Goal: Information Seeking & Learning: Learn about a topic

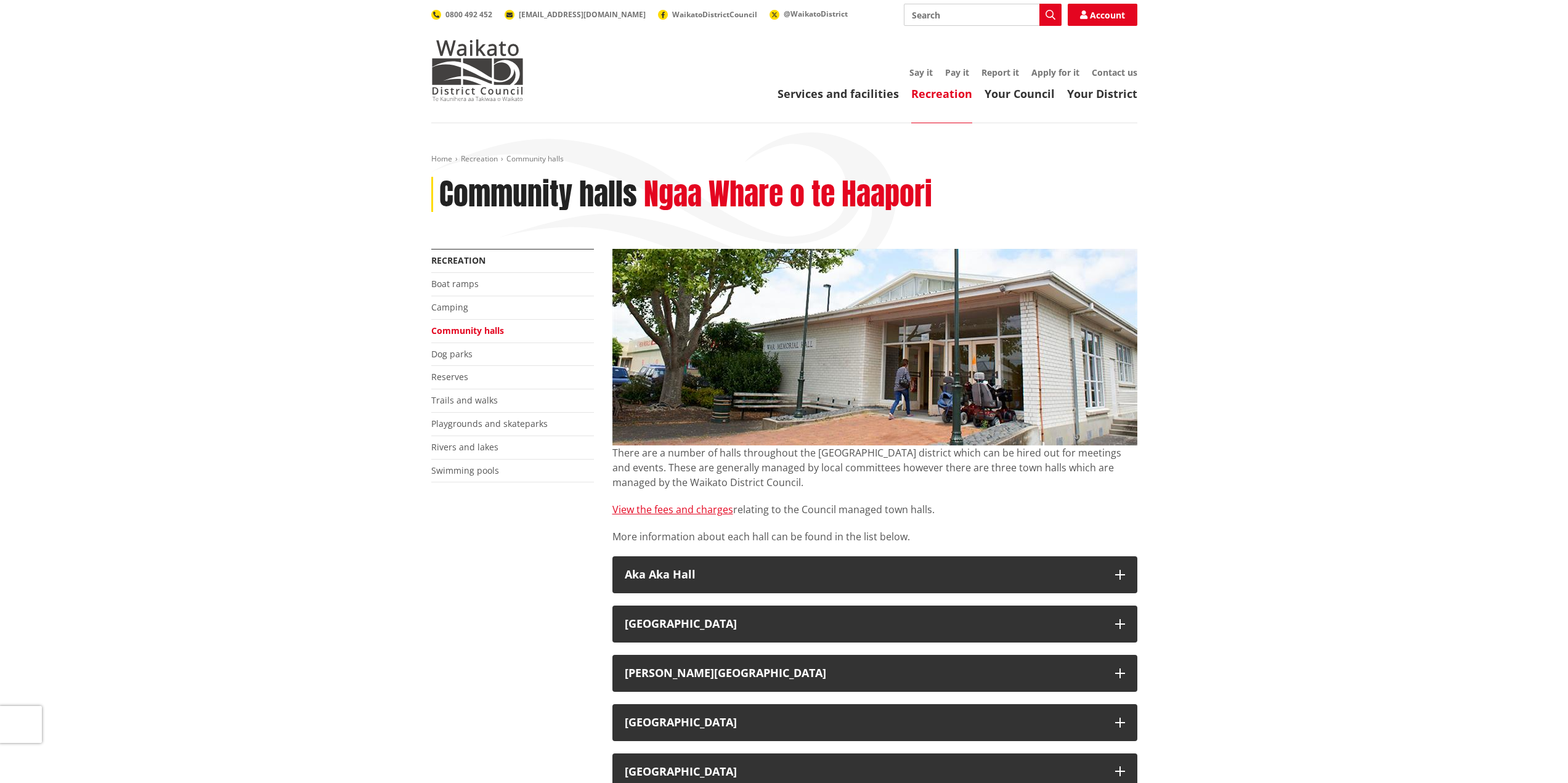
click at [484, 332] on link "Community halls" at bounding box center [468, 330] width 73 height 11
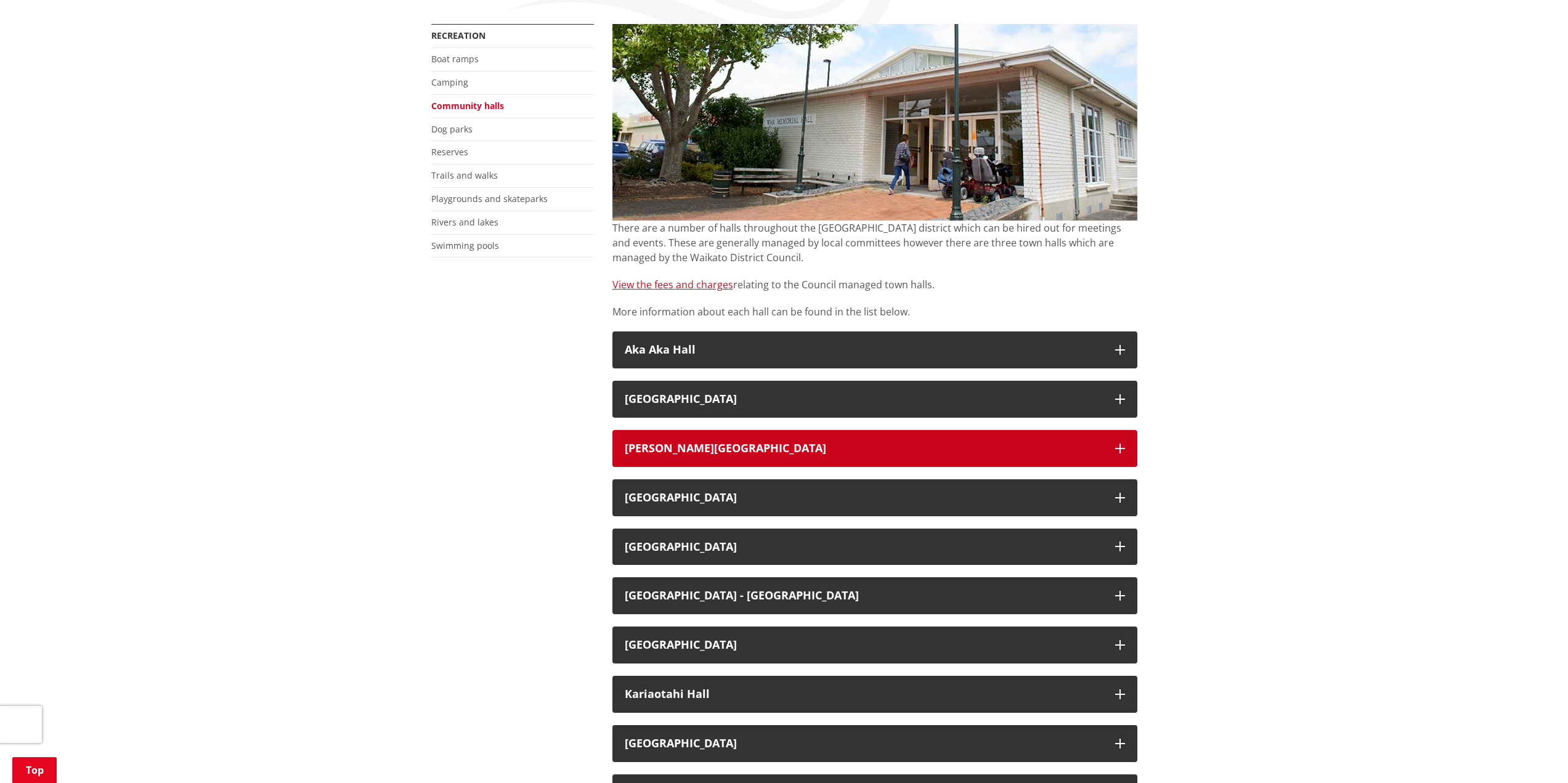
scroll to position [431, 0]
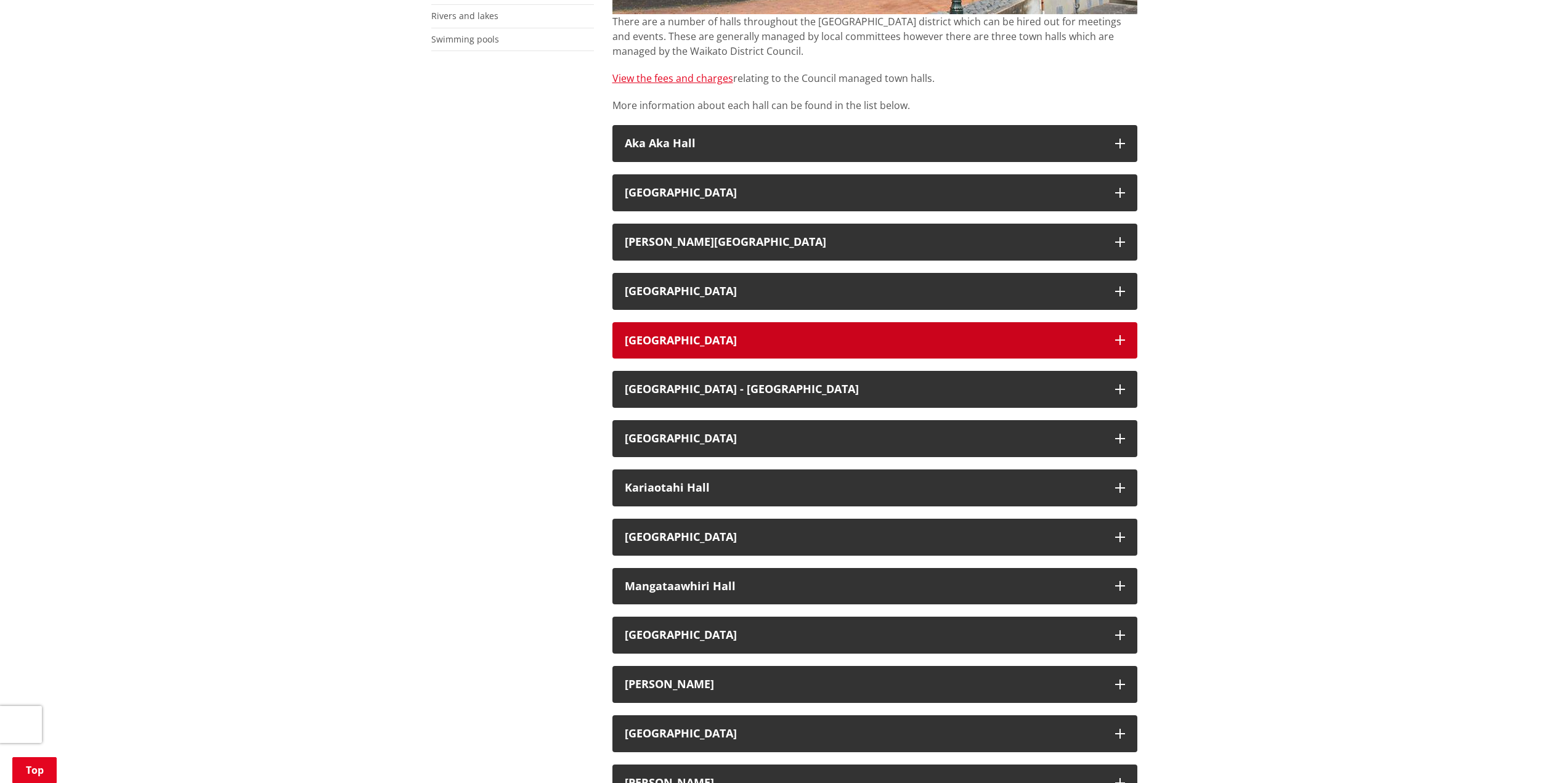
click at [1022, 350] on button "[GEOGRAPHIC_DATA]" at bounding box center [875, 340] width 525 height 37
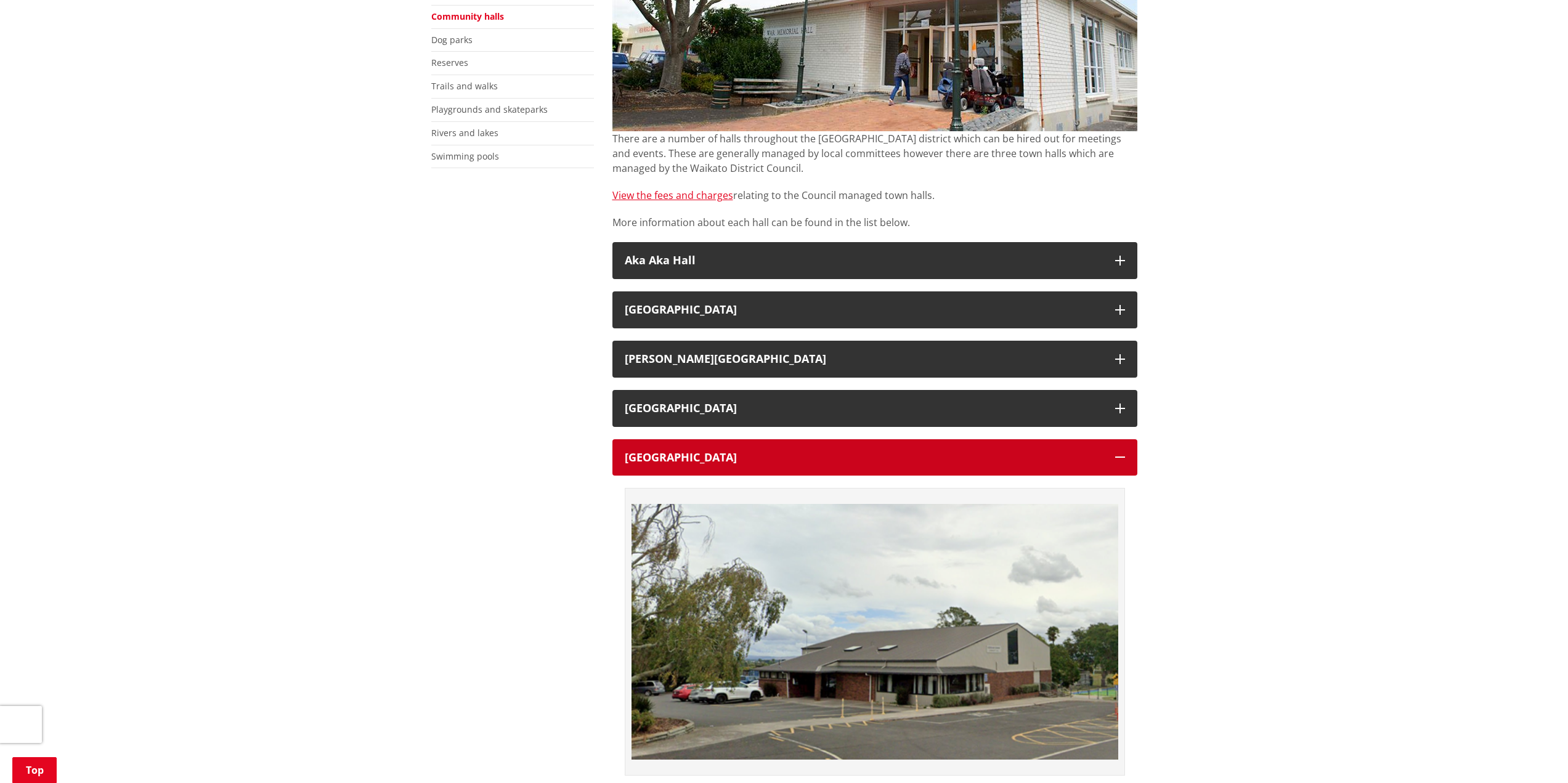
scroll to position [308, 0]
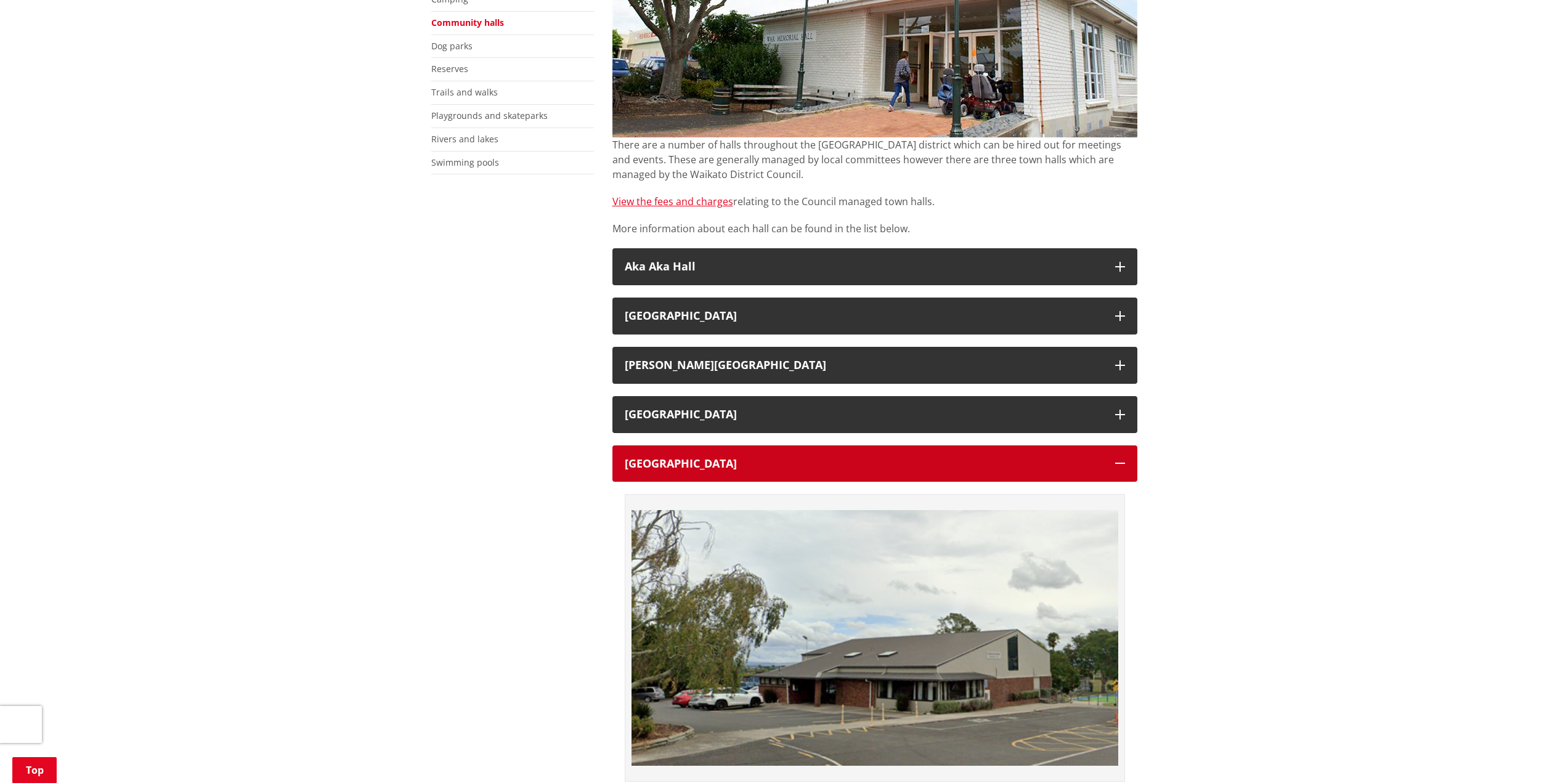
click at [1121, 469] on button "[GEOGRAPHIC_DATA]" at bounding box center [875, 464] width 525 height 37
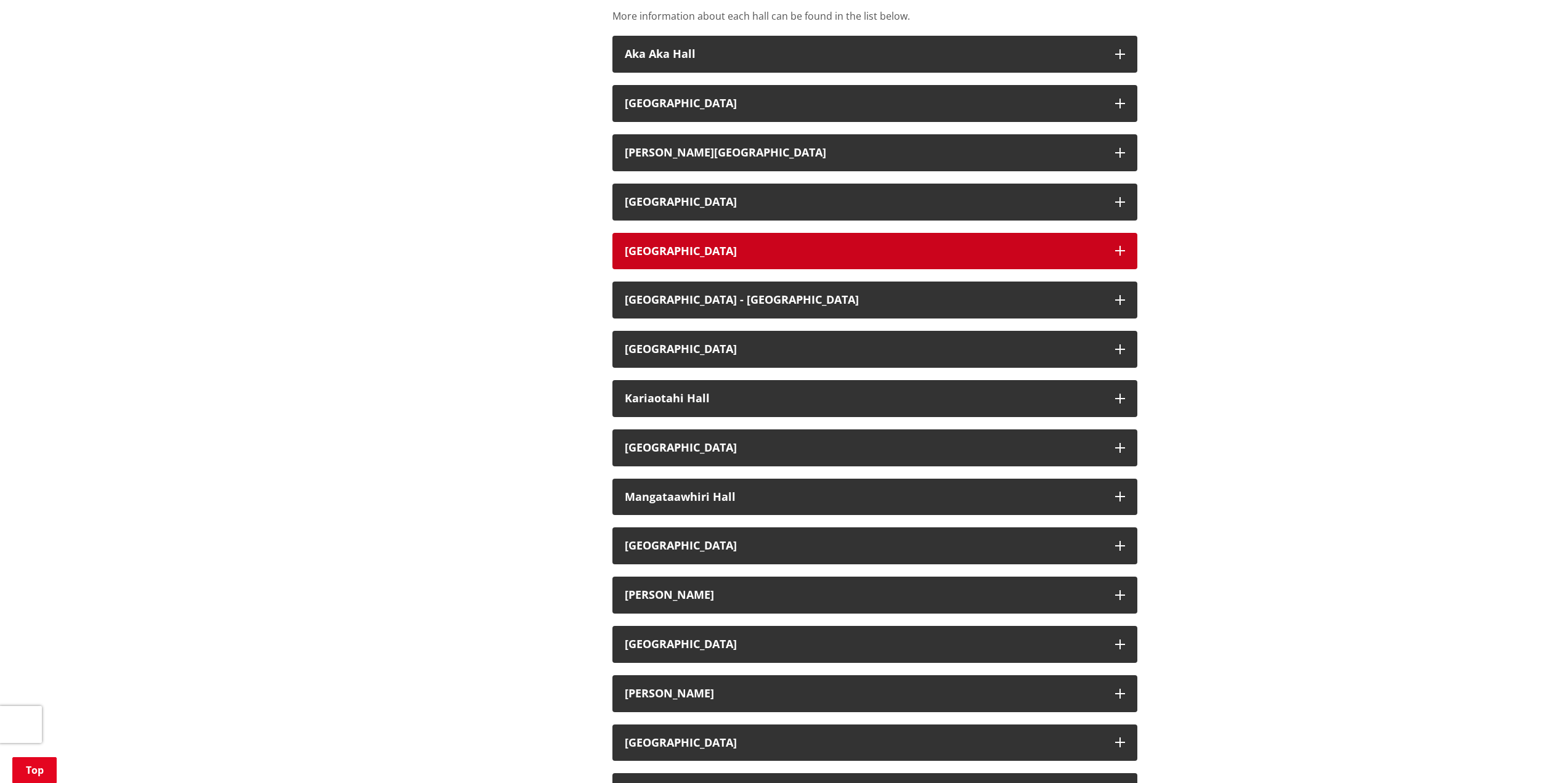
scroll to position [493, 0]
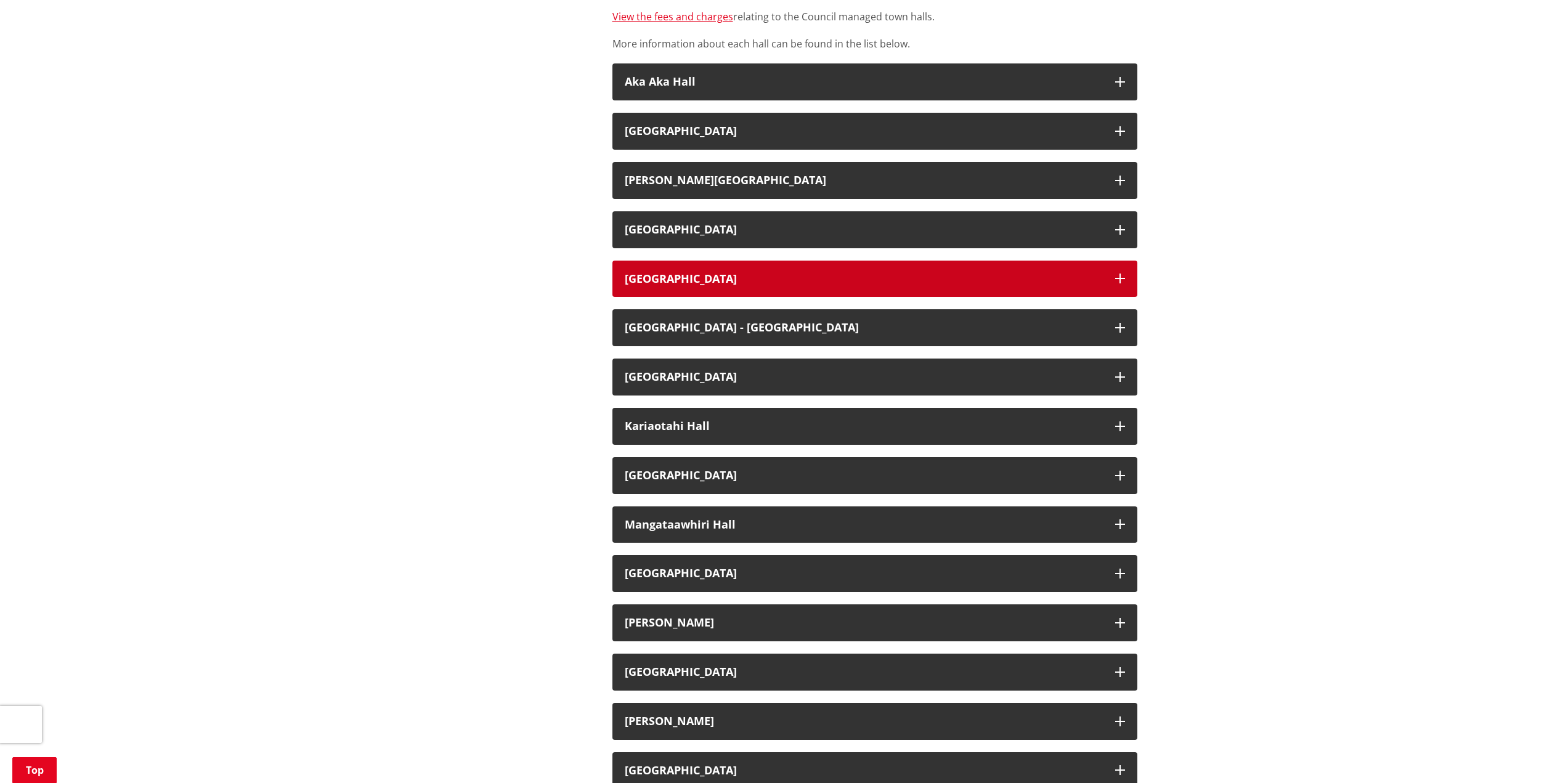
click at [859, 293] on button "[GEOGRAPHIC_DATA]" at bounding box center [875, 279] width 525 height 37
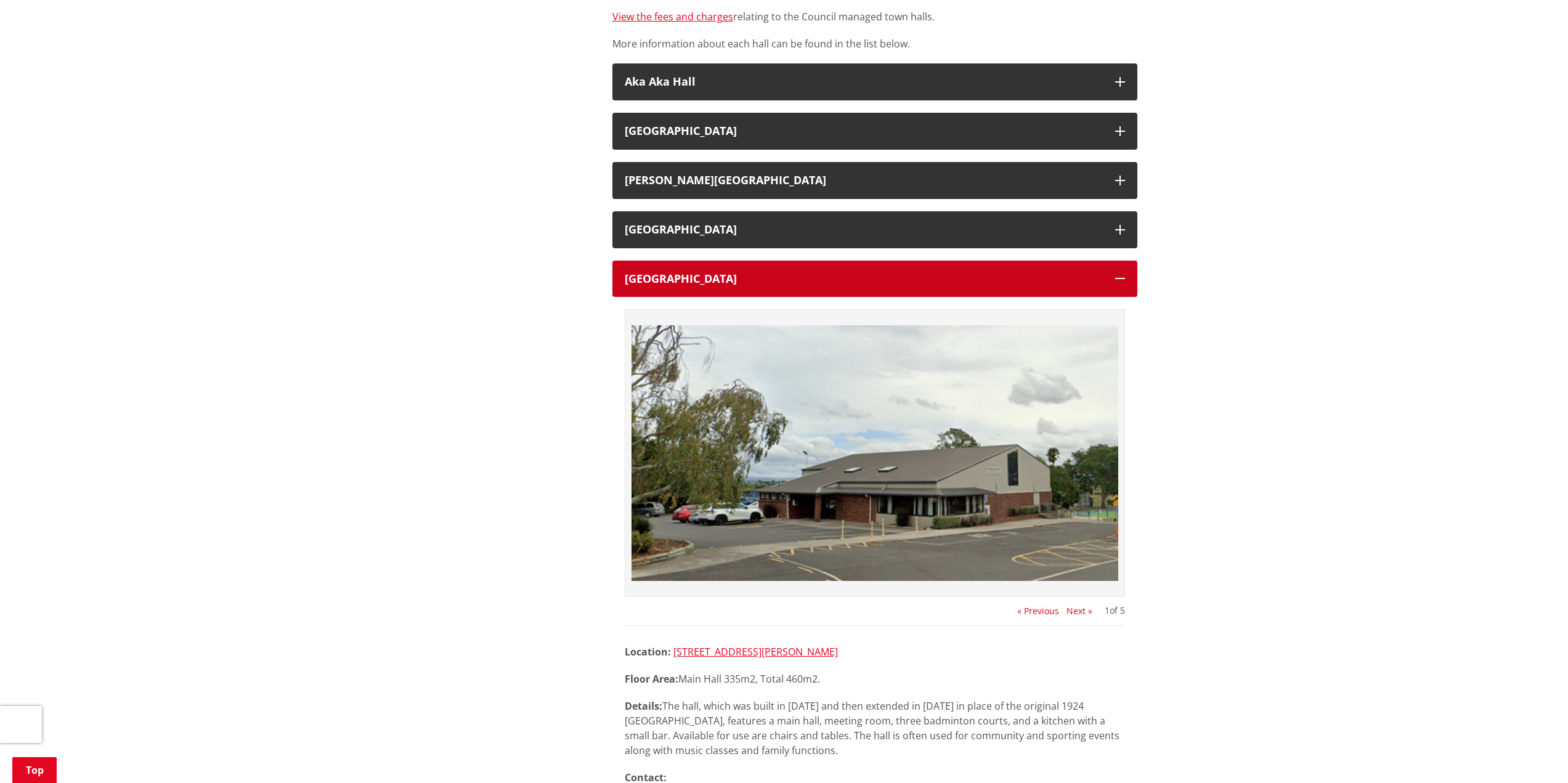
drag, startPoint x: 785, startPoint y: 282, endPoint x: 565, endPoint y: 269, distance: 220.4
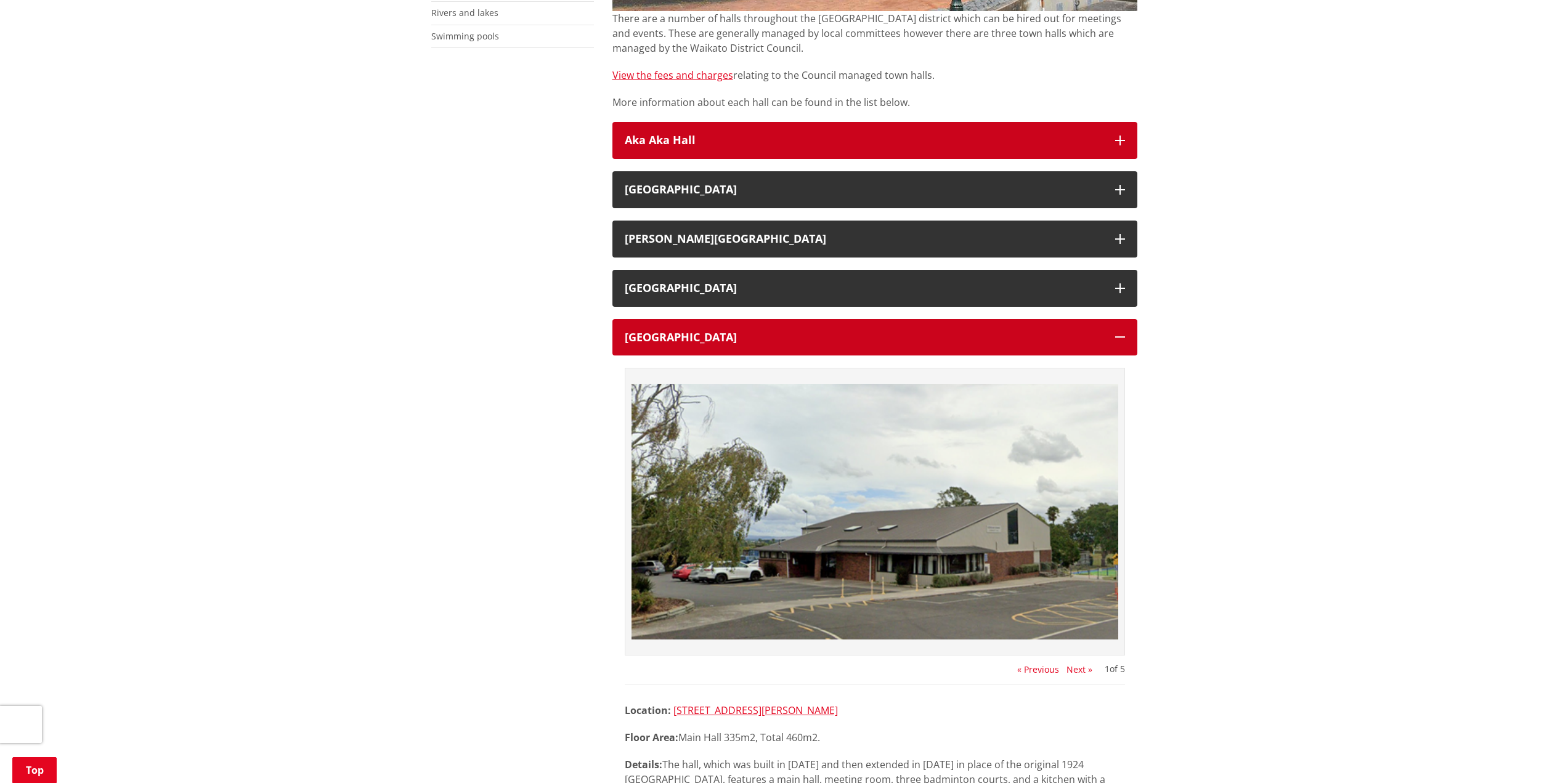
scroll to position [431, 0]
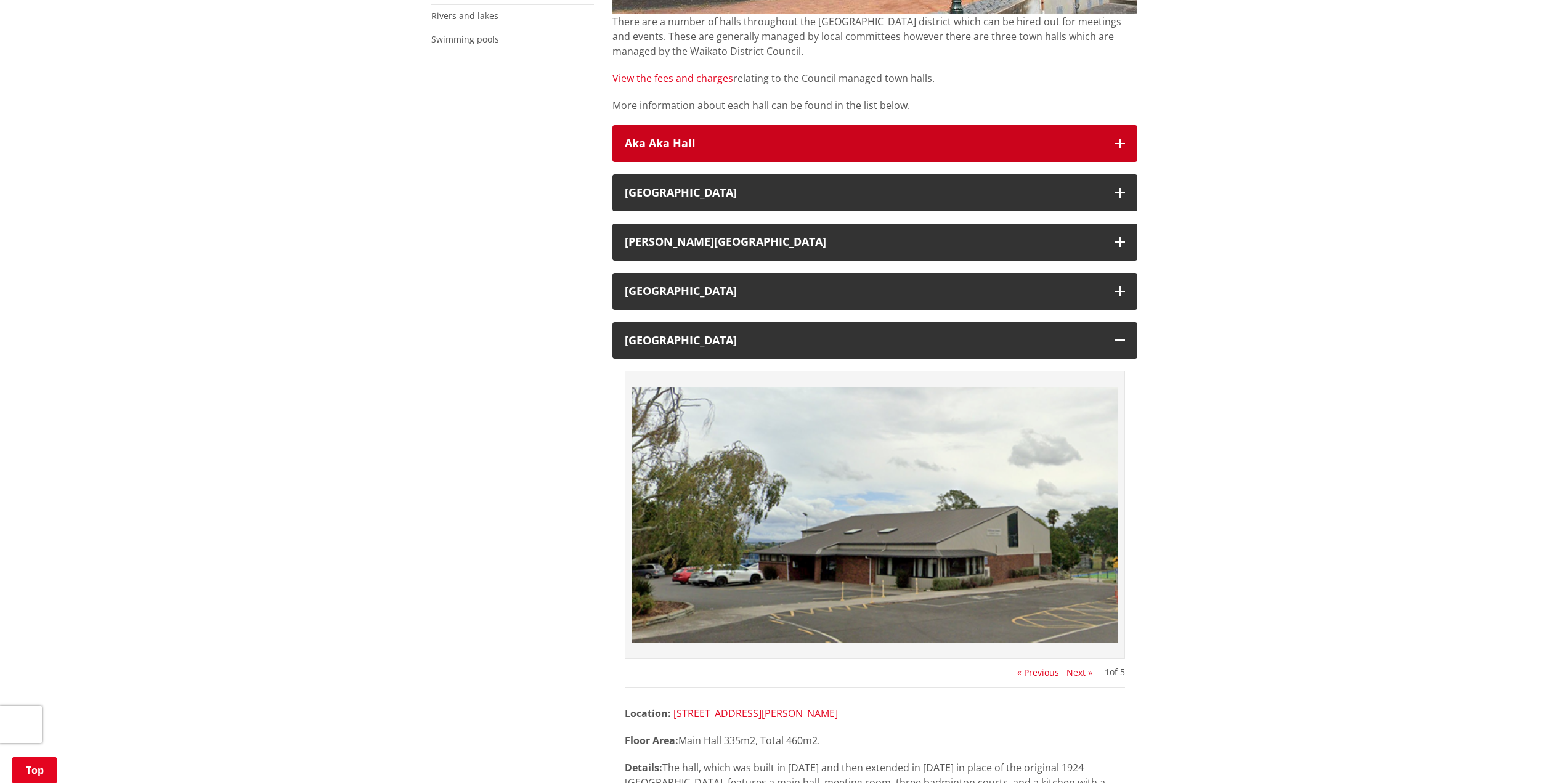
click at [699, 160] on button "Aka Aka Hall" at bounding box center [875, 144] width 525 height 37
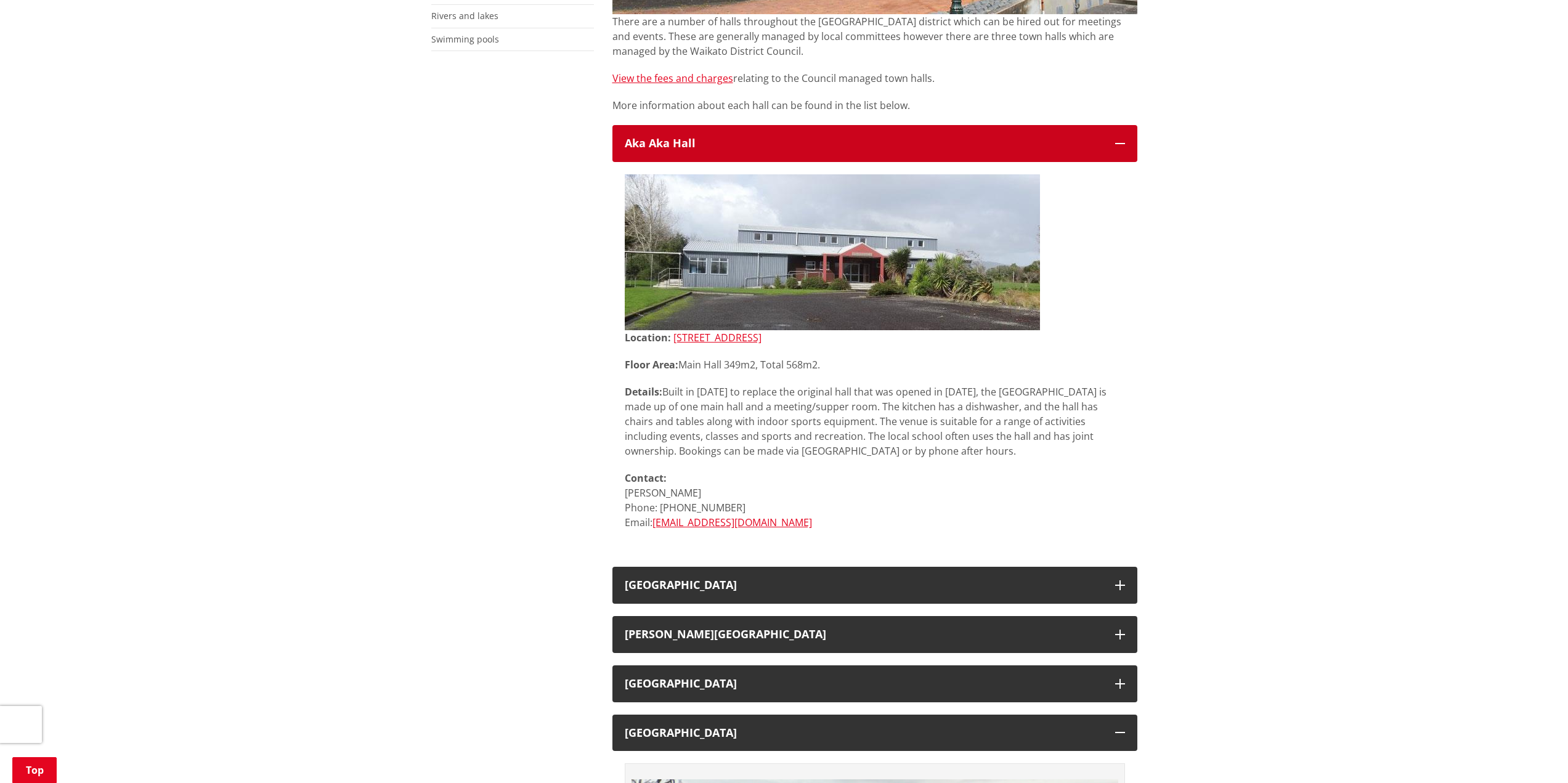
click at [699, 147] on h3 "Aka Aka Hall" at bounding box center [864, 144] width 478 height 12
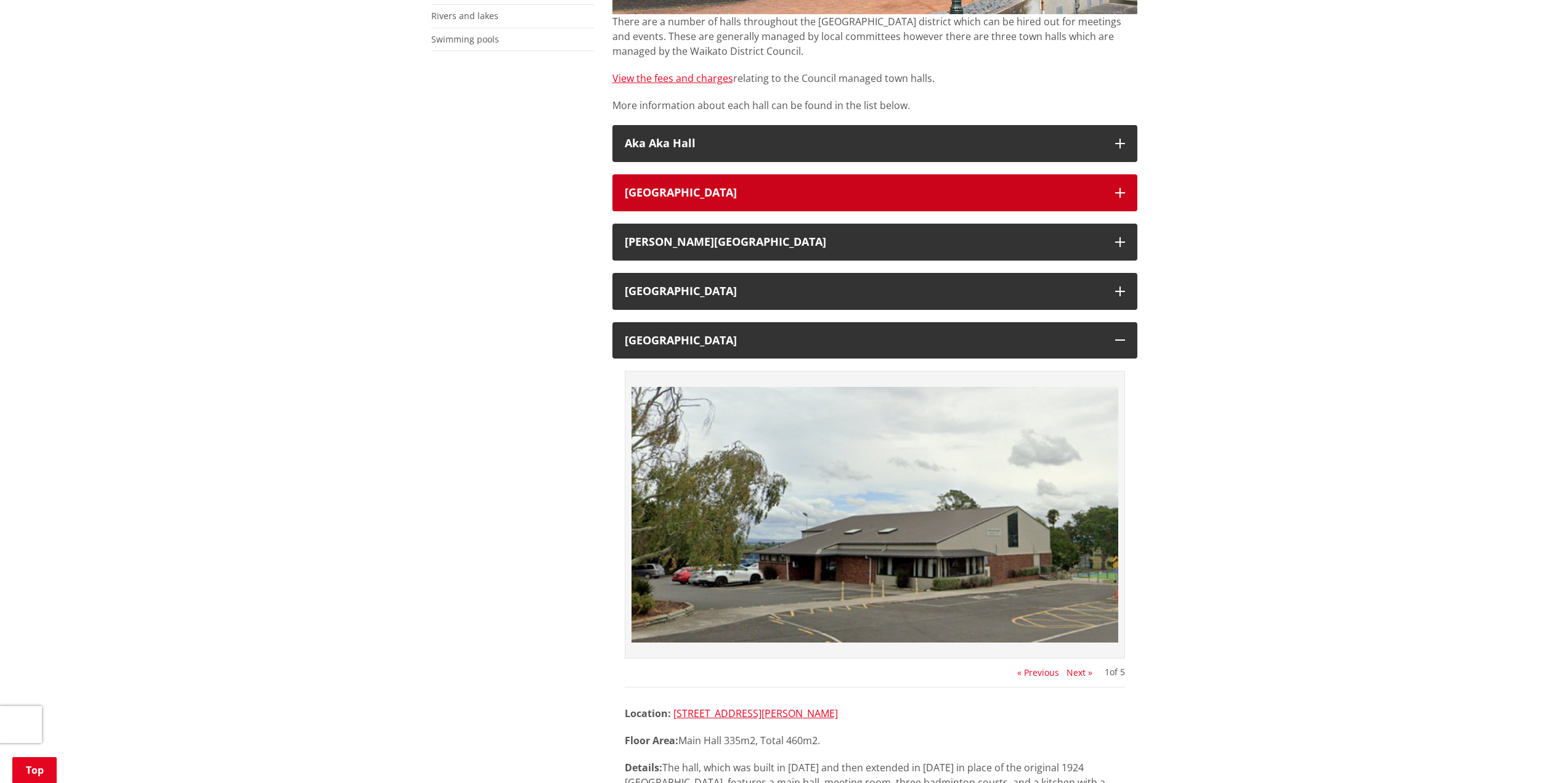
click at [700, 196] on h3 "[GEOGRAPHIC_DATA]" at bounding box center [864, 193] width 478 height 12
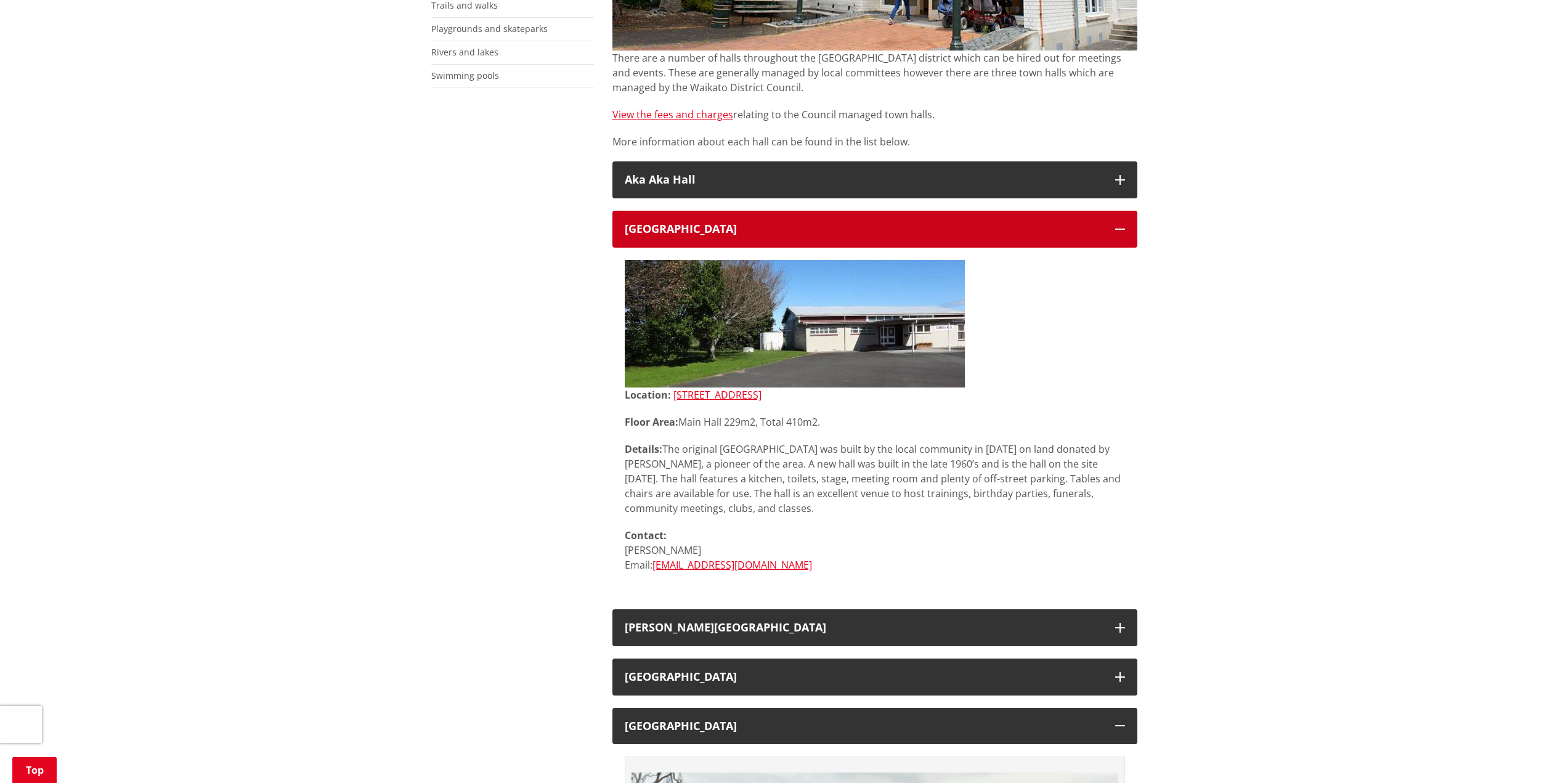
scroll to position [0, 0]
